Goal: Task Accomplishment & Management: Use online tool/utility

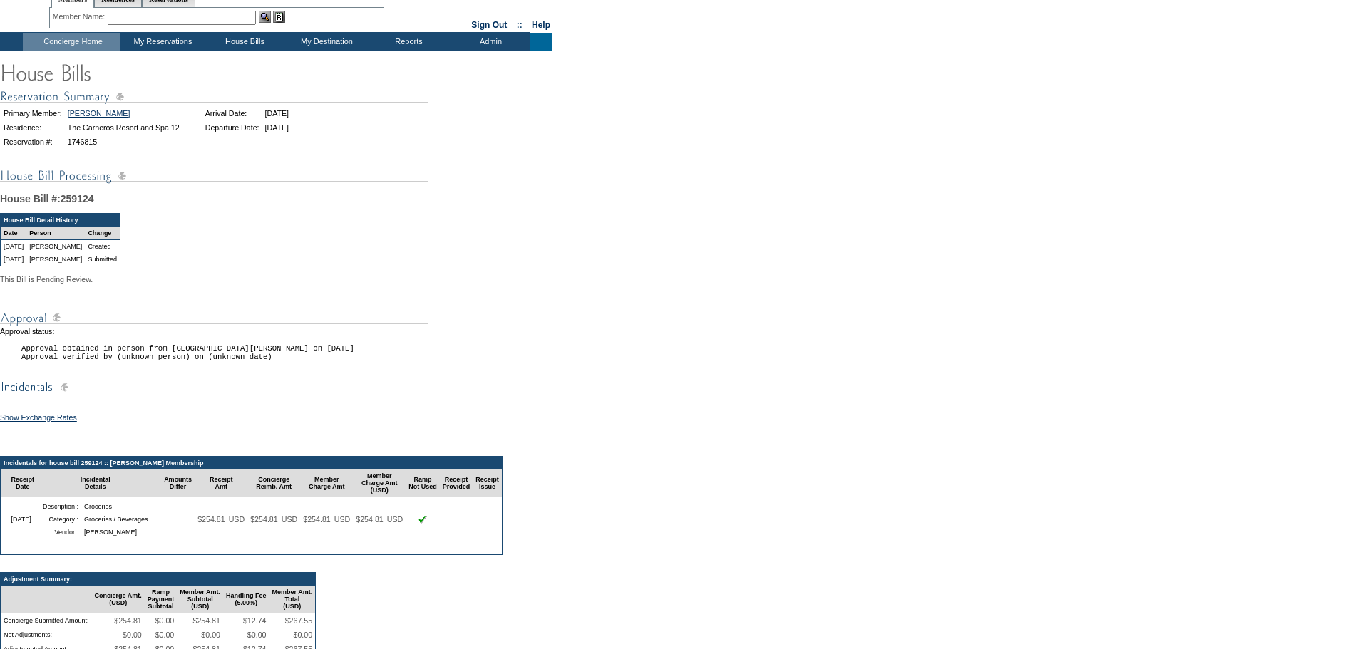
scroll to position [143, 0]
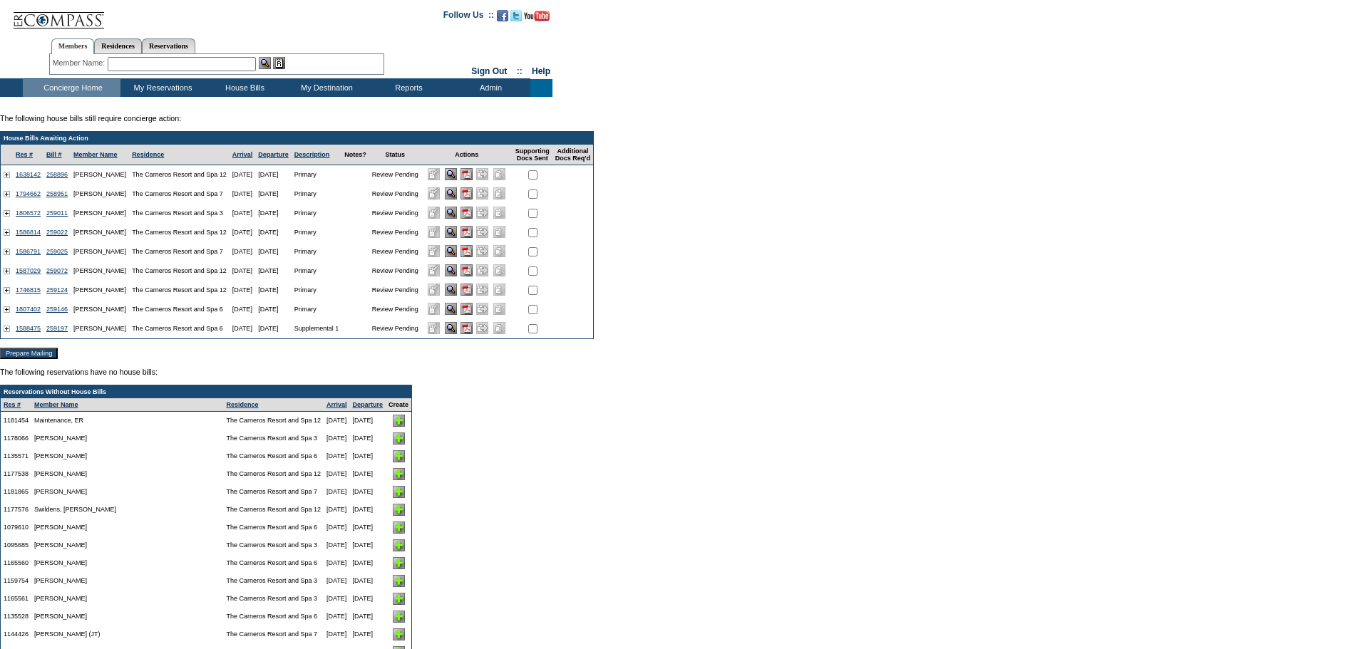
click at [457, 312] on input "image" at bounding box center [451, 309] width 12 height 12
click at [457, 311] on input "image" at bounding box center [451, 309] width 12 height 12
